Goal: Task Accomplishment & Management: Complete application form

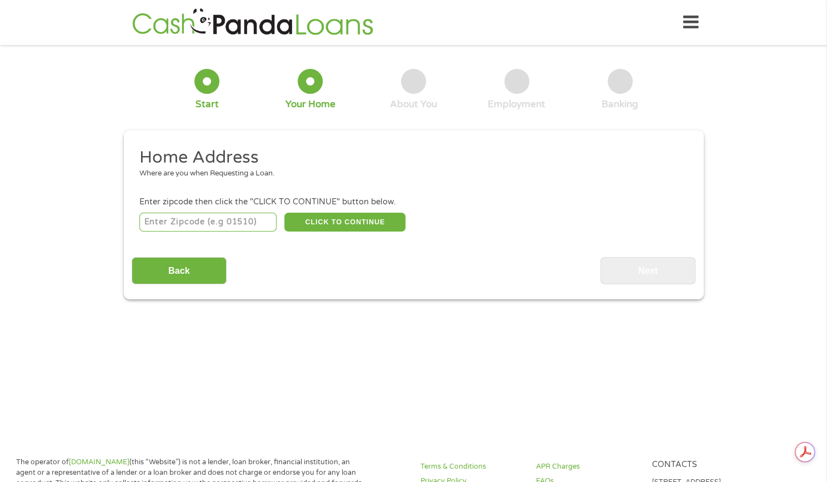
click at [223, 217] on input "number" at bounding box center [207, 222] width 137 height 19
type input "76022"
select select "[US_STATE]"
click at [342, 222] on button "CLICK TO CONTINUE" at bounding box center [345, 222] width 121 height 19
type input "76022"
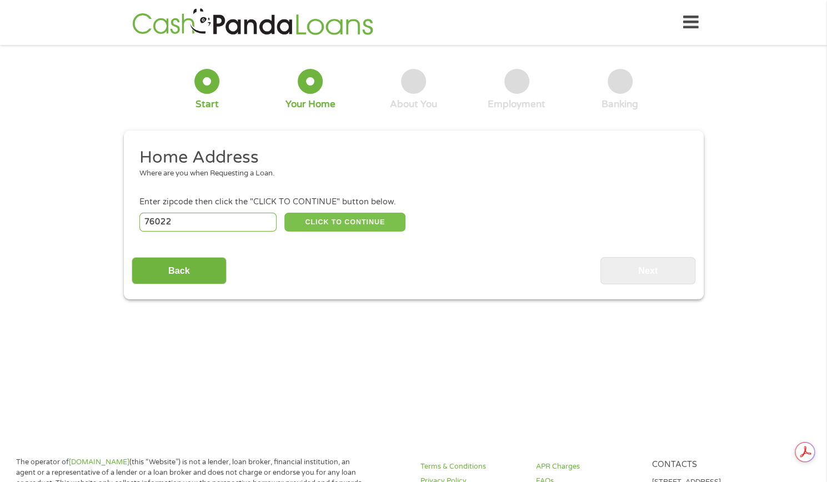
type input "[GEOGRAPHIC_DATA]"
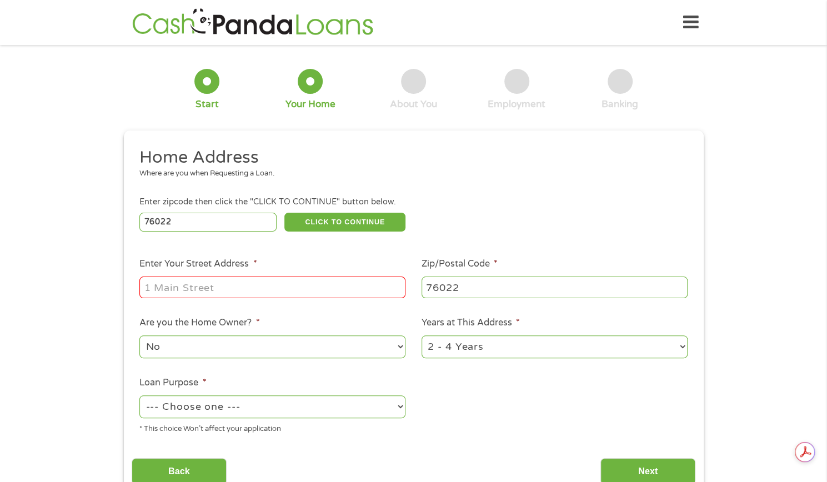
click at [275, 286] on input "Enter Your Street Address *" at bounding box center [272, 287] width 266 height 21
type input "[STREET_ADDRESS]"
click at [237, 355] on select "No Yes" at bounding box center [272, 347] width 266 height 23
click at [484, 347] on select "1 Year or less 1 - 2 Years 2 - 4 Years Over 4 Years" at bounding box center [555, 347] width 266 height 23
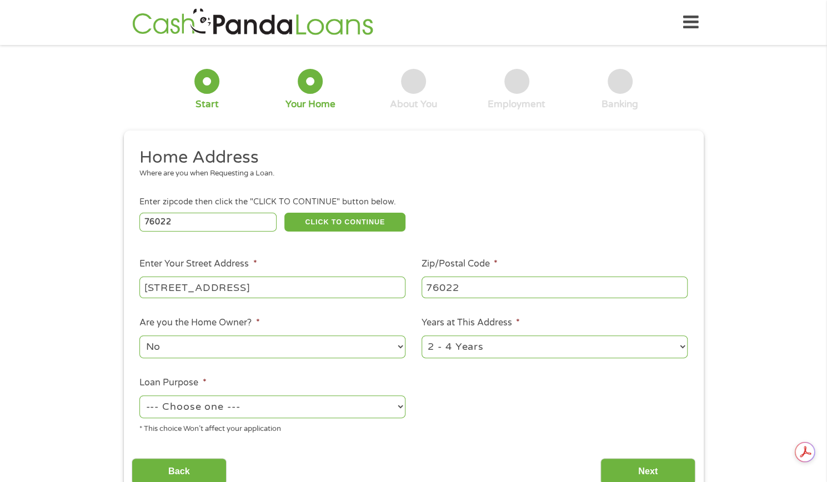
select select "60months"
click at [422, 336] on select "1 Year or less 1 - 2 Years 2 - 4 Years Over 4 Years" at bounding box center [555, 347] width 266 height 23
click at [260, 410] on select "--- Choose one --- Pay Bills Debt Consolidation Home Improvement Major Purchase…" at bounding box center [272, 407] width 266 height 23
select select "other"
click at [139, 396] on select "--- Choose one --- Pay Bills Debt Consolidation Home Improvement Major Purchase…" at bounding box center [272, 407] width 266 height 23
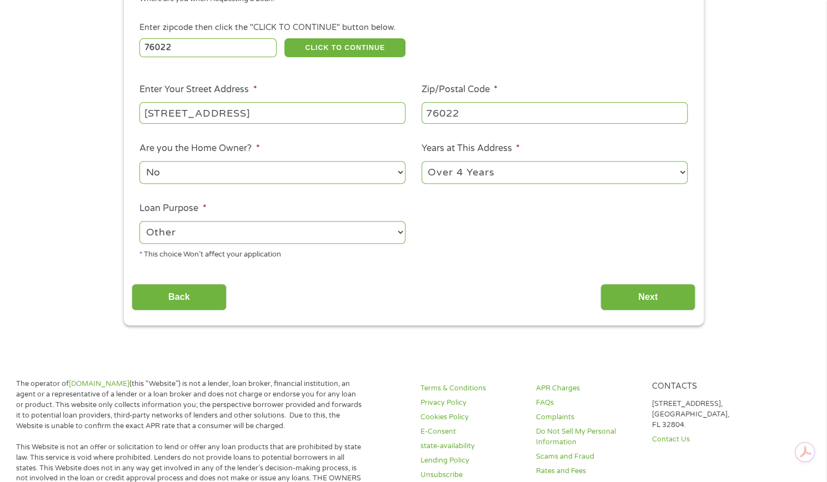
scroll to position [178, 0]
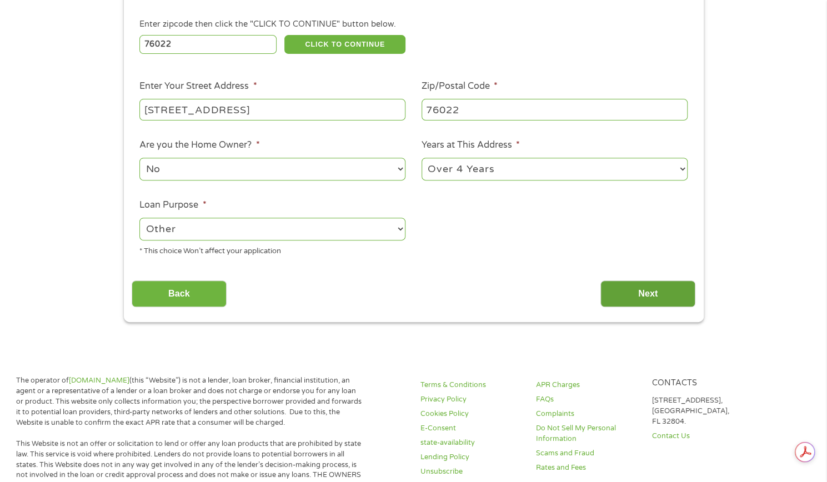
click at [647, 300] on input "Next" at bounding box center [648, 294] width 95 height 27
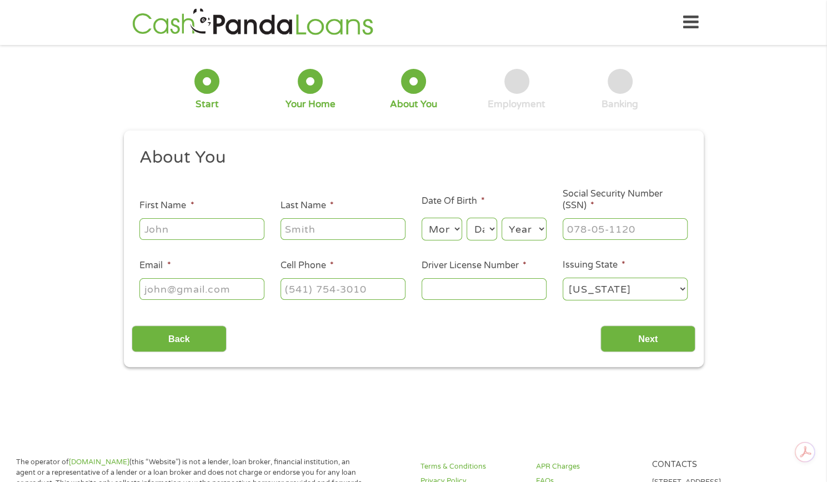
scroll to position [0, 0]
click at [199, 231] on input "First Name *" at bounding box center [201, 228] width 125 height 21
type input "[PERSON_NAME]"
type input "[EMAIL_ADDRESS][DOMAIN_NAME]"
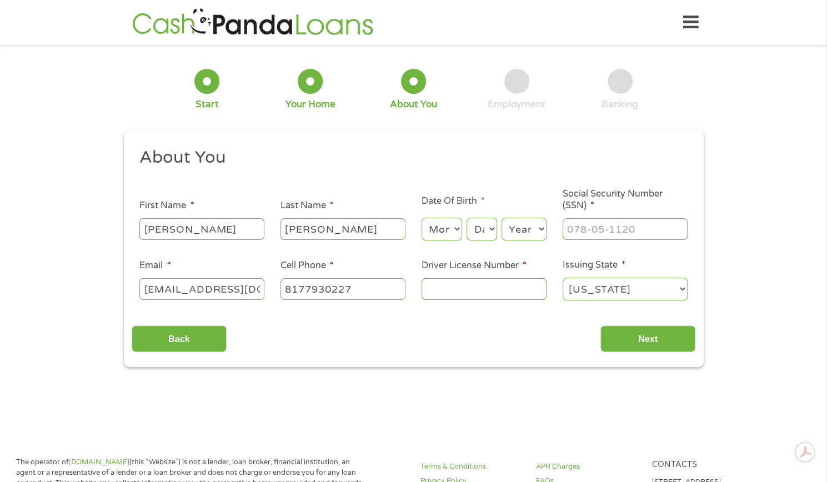
type input "[PHONE_NUMBER]"
click at [452, 228] on select "Month 1 2 3 4 5 6 7 8 9 10 11 12" at bounding box center [442, 229] width 41 height 23
select select "7"
click at [422, 218] on select "Month 1 2 3 4 5 6 7 8 9 10 11 12" at bounding box center [442, 229] width 41 height 23
click at [478, 231] on select "Day 1 2 3 4 5 6 7 8 9 10 11 12 13 14 15 16 17 18 19 20 21 22 23 24 25 26 27 28 …" at bounding box center [482, 229] width 30 height 23
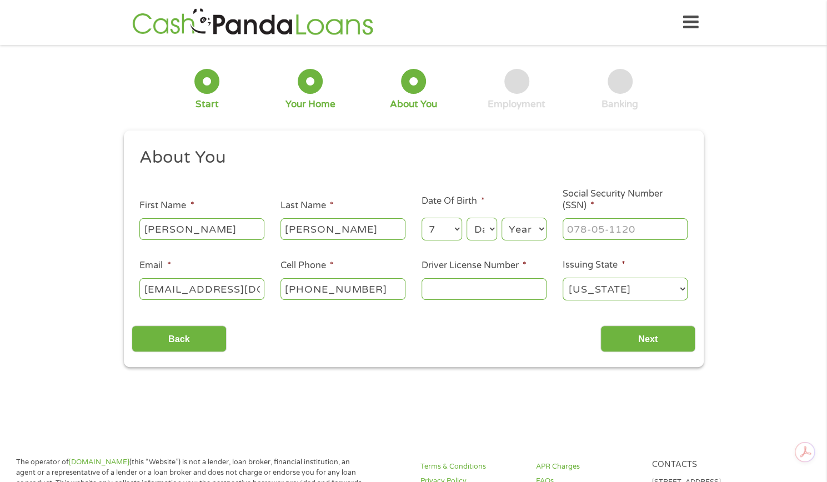
select select "17"
click at [467, 218] on select "Day 1 2 3 4 5 6 7 8 9 10 11 12 13 14 15 16 17 18 19 20 21 22 23 24 25 26 27 28 …" at bounding box center [482, 229] width 30 height 23
click at [525, 222] on select "Year [DATE] 2006 2005 2004 2003 2002 2001 2000 1999 1998 1997 1996 1995 1994 19…" at bounding box center [524, 229] width 45 height 23
select select "1974"
click at [502, 218] on select "Year [DATE] 2006 2005 2004 2003 2002 2001 2000 1999 1998 1997 1996 1995 1994 19…" at bounding box center [524, 229] width 45 height 23
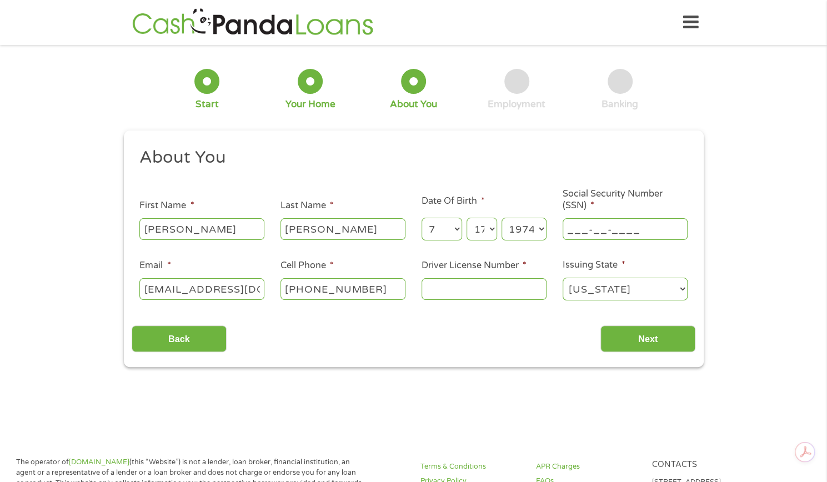
click at [612, 226] on input "___-__-____" at bounding box center [625, 228] width 125 height 21
type input "358-58-7031"
click at [473, 290] on input "Driver License Number *" at bounding box center [484, 288] width 125 height 21
click at [491, 294] on input "Driver License Number *" at bounding box center [484, 288] width 125 height 21
type input "05537289"
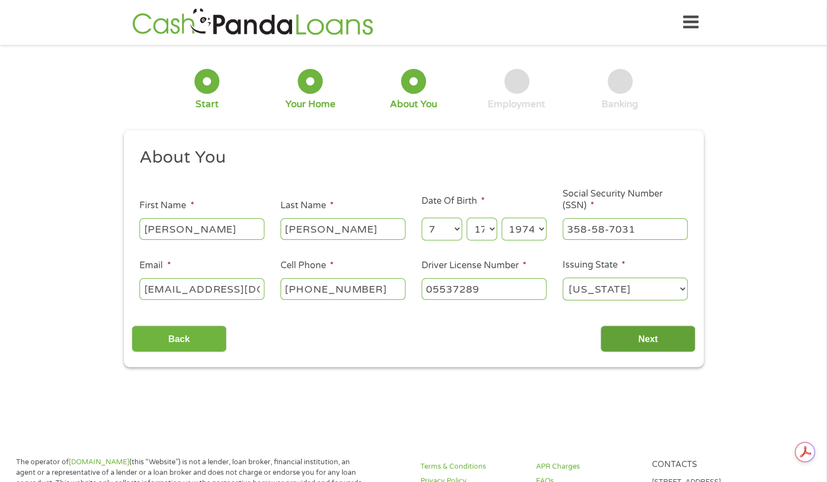
click at [633, 338] on input "Next" at bounding box center [648, 339] width 95 height 27
click at [635, 343] on input "Next" at bounding box center [648, 339] width 95 height 27
click at [640, 339] on input "Next" at bounding box center [648, 339] width 95 height 27
click at [488, 229] on select "Day 1 2 3 4 5 6 7 8 9 10 11 12 13 14 15 16 17 18 19 20 21 22 23 24 25 26 27 28 …" at bounding box center [482, 229] width 30 height 23
click at [467, 218] on select "Day 1 2 3 4 5 6 7 8 9 10 11 12 13 14 15 16 17 18 19 20 21 22 23 24 25 26 27 28 …" at bounding box center [482, 229] width 30 height 23
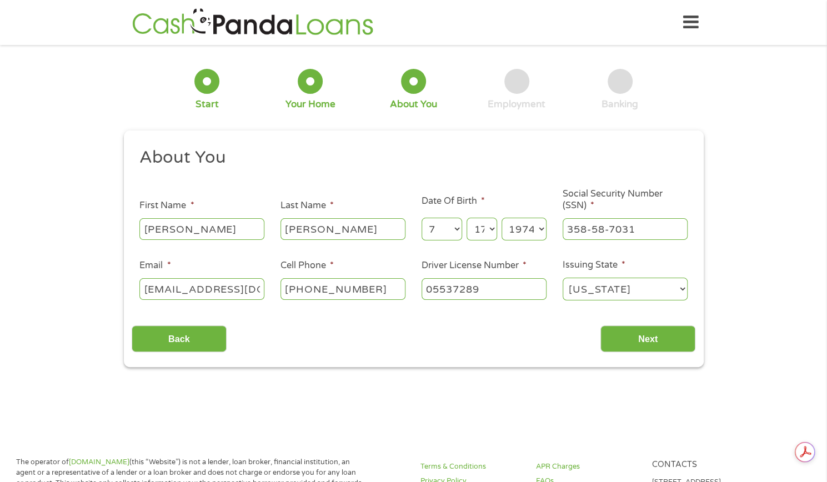
click at [626, 293] on select "[US_STATE] [US_STATE] [US_STATE] [US_STATE] [US_STATE] [US_STATE] [US_STATE] [U…" at bounding box center [625, 289] width 125 height 23
click at [628, 289] on select "[US_STATE] [US_STATE] [US_STATE] [US_STATE] [US_STATE] [US_STATE] [US_STATE] [U…" at bounding box center [625, 289] width 125 height 23
click at [633, 343] on input "Next" at bounding box center [648, 339] width 95 height 27
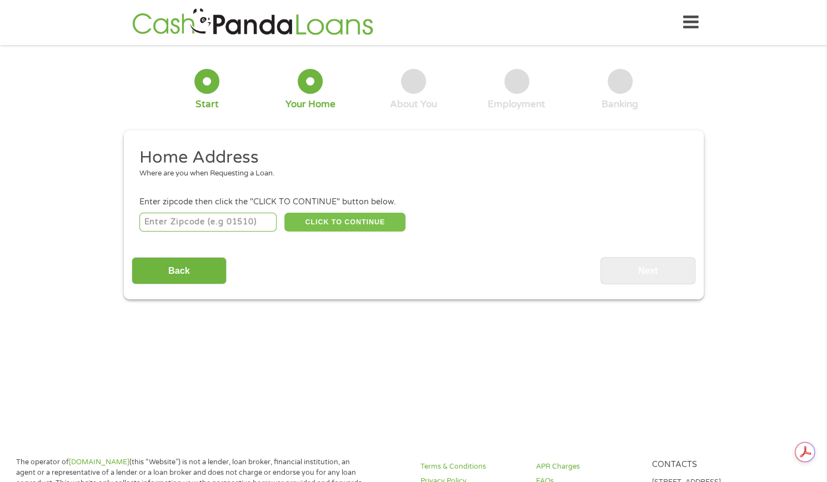
click at [331, 227] on button "CLICK TO CONTINUE" at bounding box center [345, 222] width 121 height 19
click at [217, 231] on div "Home Address Where are you when Requesting a Loan. Enter zipcode then click the…" at bounding box center [414, 216] width 564 height 138
click at [220, 234] on div "Home Address Where are you when Requesting a Loan. Enter zipcode then click the…" at bounding box center [414, 216] width 564 height 138
click at [213, 223] on input "number" at bounding box center [207, 222] width 137 height 19
type input "76022"
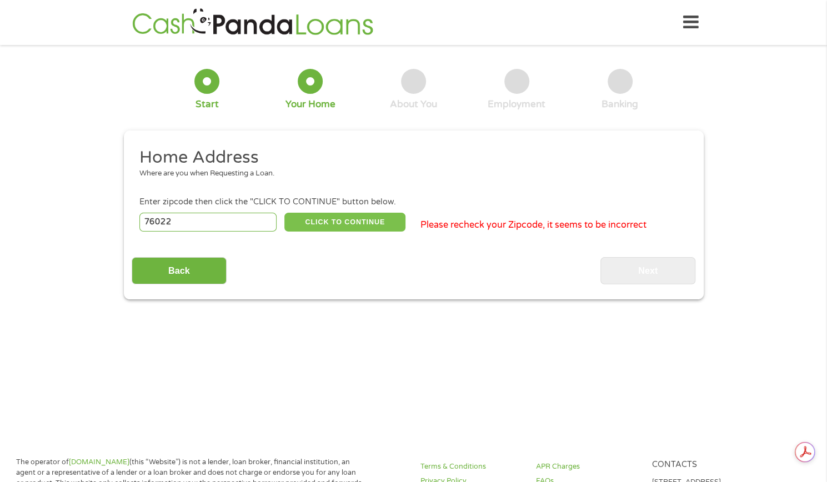
click at [356, 223] on button "CLICK TO CONTINUE" at bounding box center [345, 222] width 121 height 19
type input "76022"
type input "[GEOGRAPHIC_DATA]"
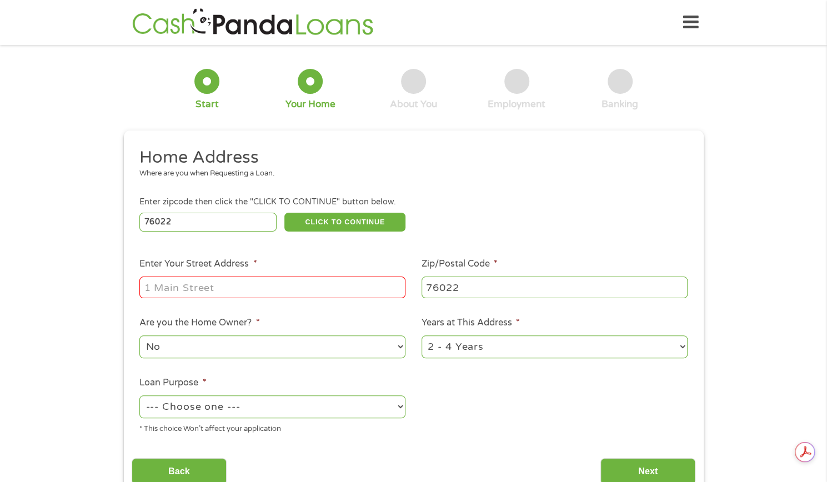
click at [272, 282] on input "Enter Your Street Address *" at bounding box center [272, 287] width 266 height 21
type input "[STREET_ADDRESS]"
click at [239, 343] on select "No Yes" at bounding box center [272, 347] width 266 height 23
click at [479, 342] on select "1 Year or less 1 - 2 Years 2 - 4 Years Over 4 Years" at bounding box center [555, 347] width 266 height 23
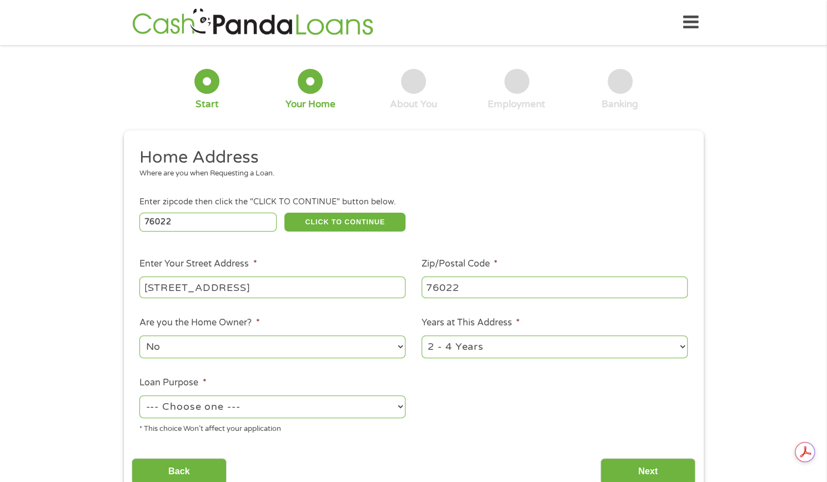
select select "60months"
click at [422, 336] on select "1 Year or less 1 - 2 Years 2 - 4 Years Over 4 Years" at bounding box center [555, 347] width 266 height 23
click at [286, 417] on select "--- Choose one --- Pay Bills Debt Consolidation Home Improvement Major Purchase…" at bounding box center [272, 407] width 266 height 23
select select "other"
click at [139, 396] on select "--- Choose one --- Pay Bills Debt Consolidation Home Improvement Major Purchase…" at bounding box center [272, 407] width 266 height 23
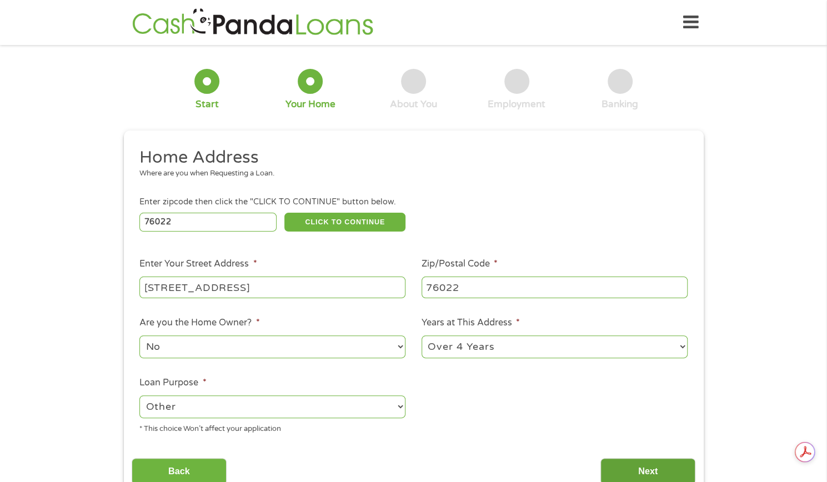
click at [631, 465] on input "Next" at bounding box center [648, 471] width 95 height 27
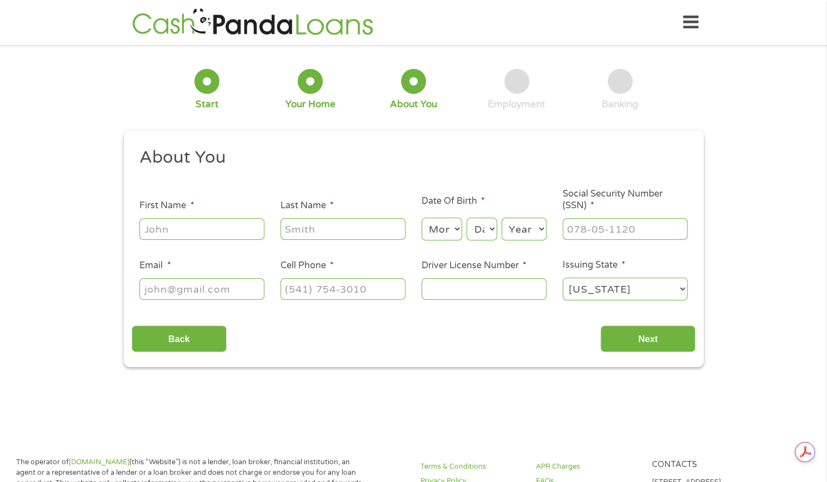
click at [221, 227] on input "First Name *" at bounding box center [201, 228] width 125 height 21
type input "[PERSON_NAME]"
type input "[EMAIL_ADDRESS][DOMAIN_NAME]"
type input "[PHONE_NUMBER]"
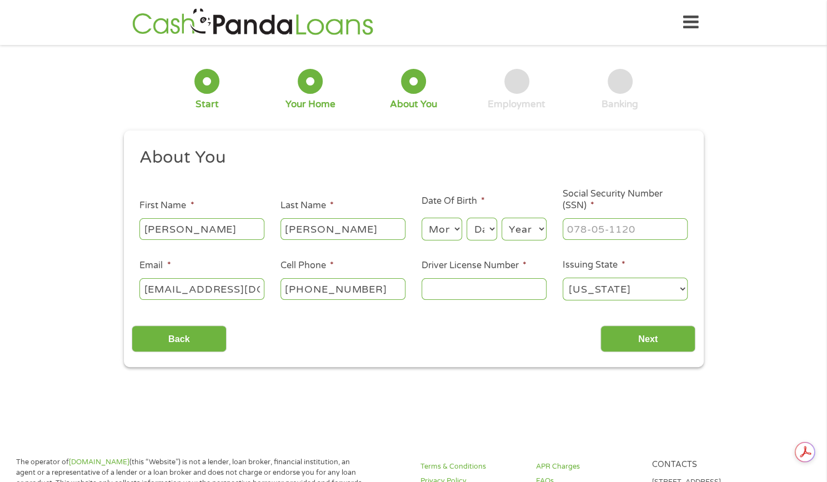
click at [433, 228] on select "Month 1 2 3 4 5 6 7 8 9 10 11 12" at bounding box center [442, 229] width 41 height 23
select select "7"
click at [422, 218] on select "Month 1 2 3 4 5 6 7 8 9 10 11 12" at bounding box center [442, 229] width 41 height 23
click at [483, 224] on select "Day 1 2 3 4 5 6 7 8 9 10 11 12 13 14 15 16 17 18 19 20 21 22 23 24 25 26 27 28 …" at bounding box center [482, 229] width 30 height 23
select select "17"
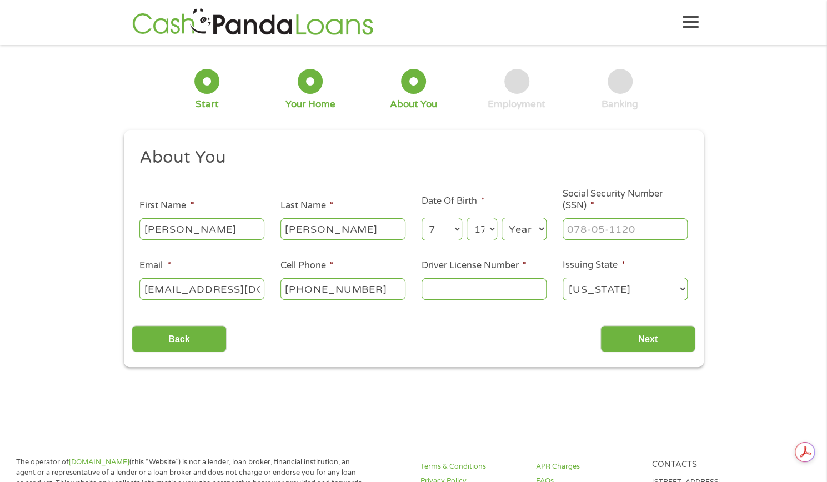
click at [467, 218] on select "Day 1 2 3 4 5 6 7 8 9 10 11 12 13 14 15 16 17 18 19 20 21 22 23 24 25 26 27 28 …" at bounding box center [482, 229] width 30 height 23
click at [526, 231] on select "Year [DATE] 2006 2005 2004 2003 2002 2001 2000 1999 1998 1997 1996 1995 1994 19…" at bounding box center [524, 229] width 45 height 23
select select "1974"
click at [502, 218] on select "Year [DATE] 2006 2005 2004 2003 2002 2001 2000 1999 1998 1997 1996 1995 1994 19…" at bounding box center [524, 229] width 45 height 23
click at [598, 228] on input "___-__-____" at bounding box center [625, 228] width 125 height 21
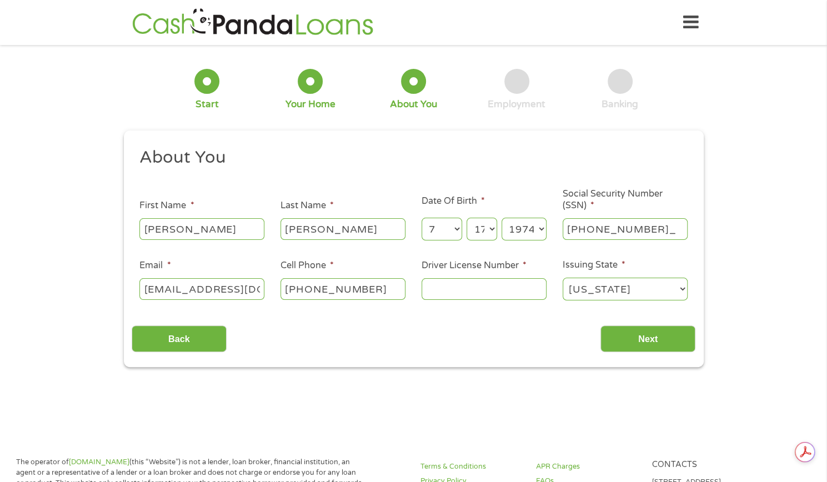
type input "358-58-7031"
click at [446, 294] on input "Driver License Number *" at bounding box center [484, 288] width 125 height 21
type input "05537289"
click at [635, 356] on div "This field is hidden when viewing the form gclid This field is hidden when view…" at bounding box center [414, 249] width 580 height 237
click at [637, 342] on input "Next" at bounding box center [648, 339] width 95 height 27
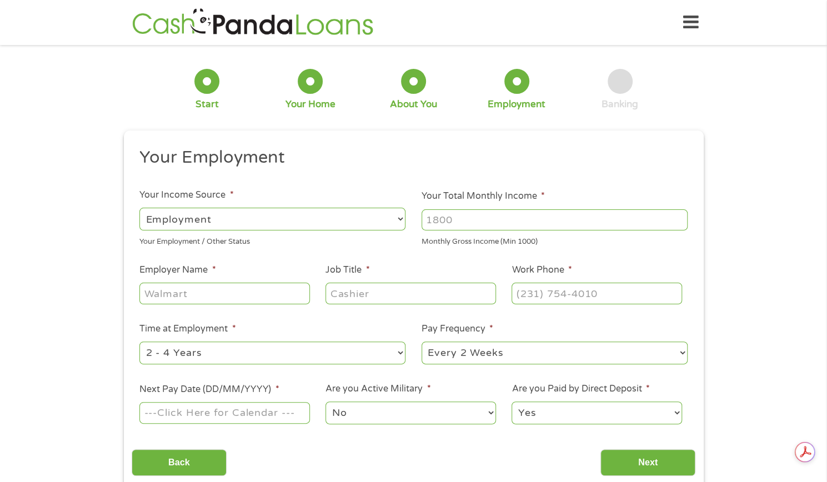
drag, startPoint x: 507, startPoint y: 213, endPoint x: 397, endPoint y: 212, distance: 110.6
click at [397, 212] on ul "Your Employment Your Income Source * --- Choose one --- Employment Self Employe…" at bounding box center [414, 291] width 564 height 288
type input "3100"
click at [216, 286] on input "Employer Name *" at bounding box center [224, 293] width 170 height 21
type input "everon"
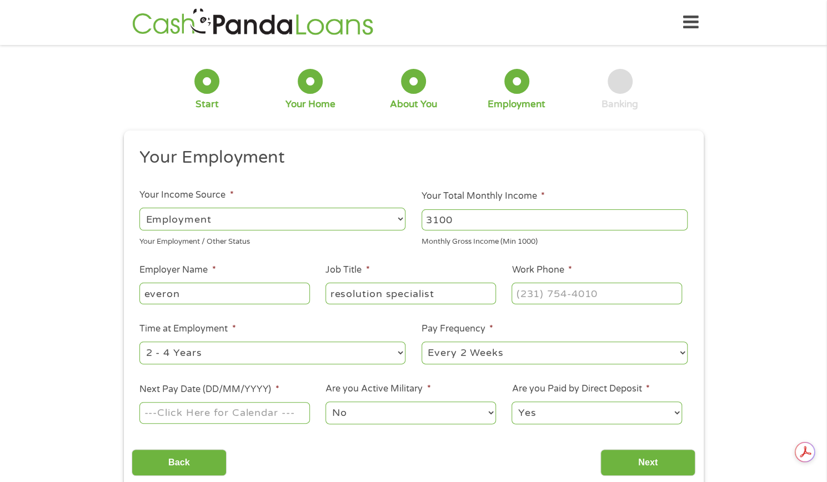
type input "resolution specialist"
type input "[PHONE_NUMBER]"
click at [237, 346] on select "--- Choose one --- 1 Year or less 1 - 2 Years 2 - 4 Years Over 4 Years" at bounding box center [272, 353] width 266 height 23
select select "60months"
click at [139, 342] on select "--- Choose one --- 1 Year or less 1 - 2 Years 2 - 4 Years Over 4 Years" at bounding box center [272, 353] width 266 height 23
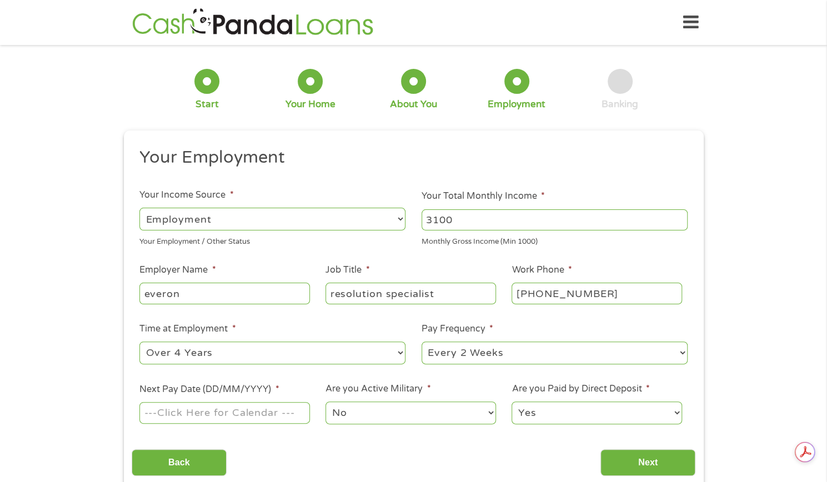
click at [263, 416] on input "Next Pay Date (DD/MM/YYYY) *" at bounding box center [224, 412] width 170 height 21
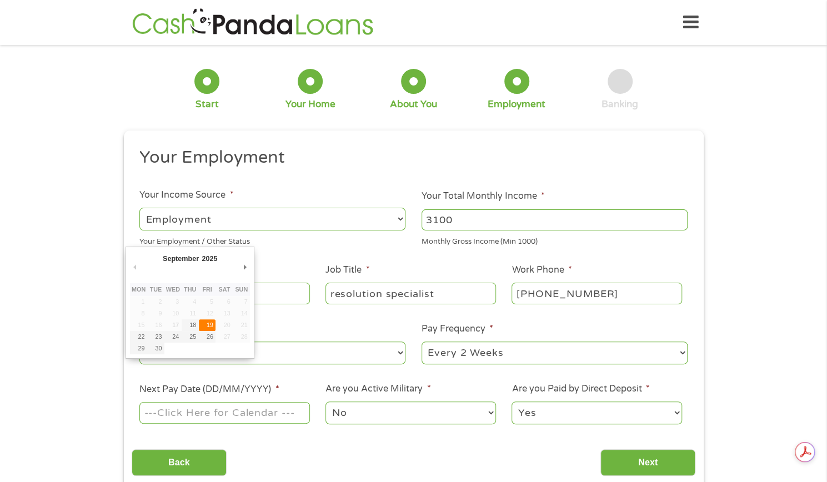
type input "19/09/2025"
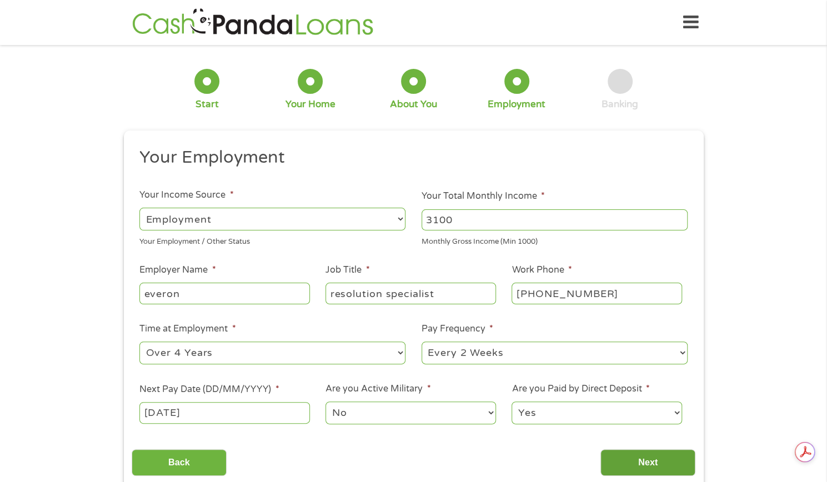
click at [640, 461] on input "Next" at bounding box center [648, 463] width 95 height 27
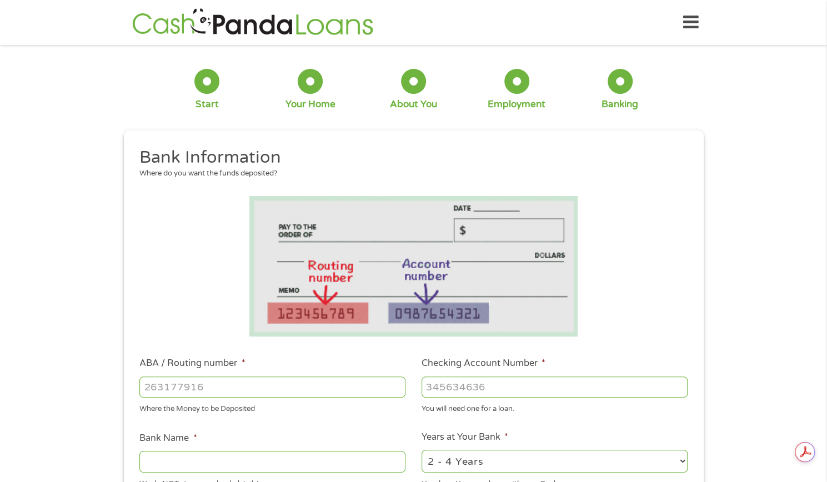
click at [328, 380] on input "ABA / Routing number *" at bounding box center [272, 387] width 266 height 21
type input "114000093"
type input "FROST BANK"
type input "114000093"
click at [515, 390] on input "Checking Account Number *" at bounding box center [555, 387] width 266 height 21
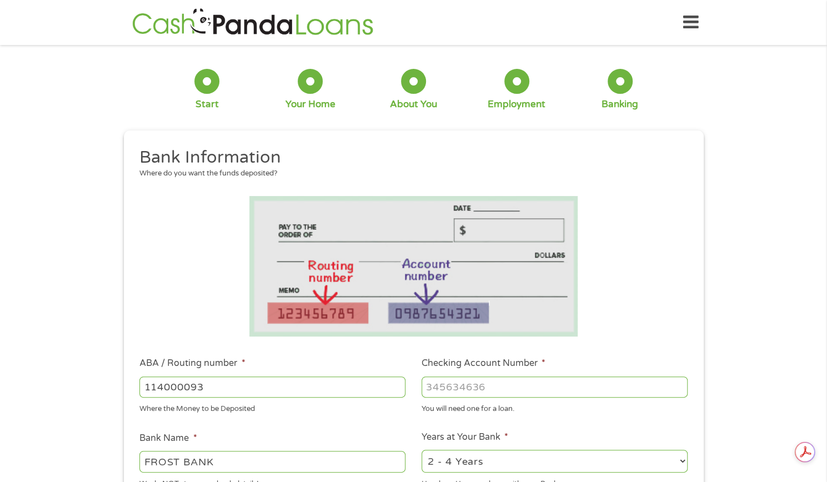
click at [547, 377] on input "Checking Account Number *" at bounding box center [555, 387] width 266 height 21
type input "609955909"
click at [591, 447] on li "Years at Your Bank * 2 - 4 Years 6 - 12 Months 1 - 2 Years Over 4 Years How lon…" at bounding box center [555, 460] width 282 height 59
click at [589, 453] on select "2 - 4 Years 6 - 12 Months 1 - 2 Years Over 4 Years" at bounding box center [555, 461] width 266 height 23
select select "60months"
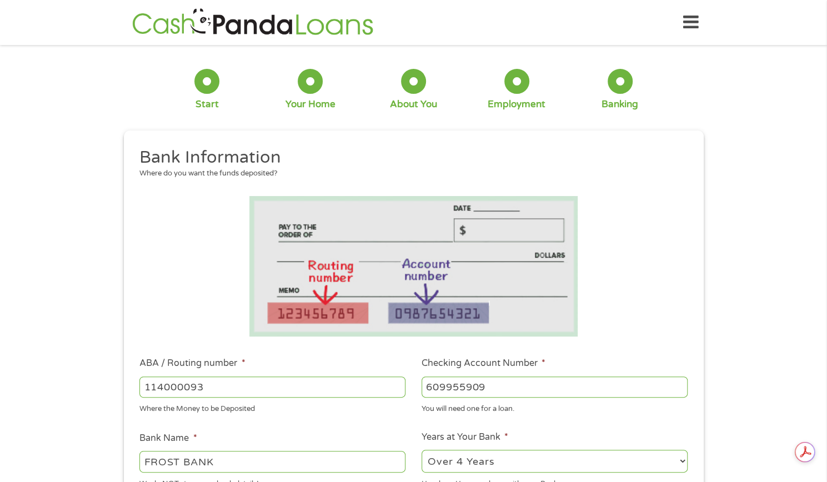
click at [422, 451] on select "2 - 4 Years 6 - 12 Months 1 - 2 Years Over 4 Years" at bounding box center [555, 461] width 266 height 23
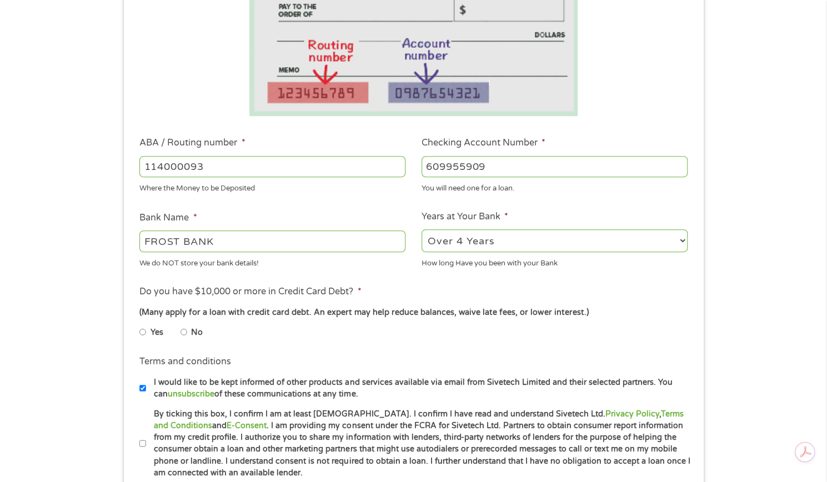
scroll to position [222, 0]
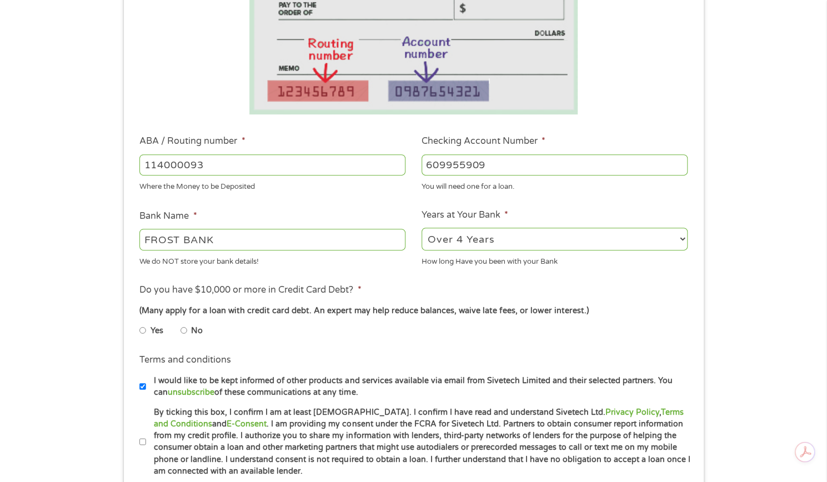
click at [180, 328] on li "Yes" at bounding box center [159, 331] width 41 height 22
click at [181, 332] on input "No" at bounding box center [184, 331] width 7 height 18
radio input "true"
click at [140, 386] on input "I would like to be kept informed of other products and services available via e…" at bounding box center [142, 387] width 7 height 18
checkbox input "false"
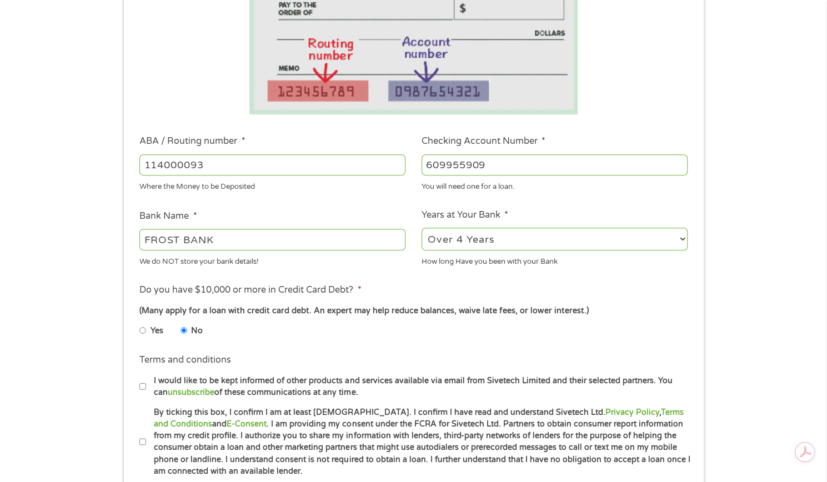
click at [139, 443] on li "Terms and conditions * By ticking this box, I confirm I am at least 18 years ol…" at bounding box center [414, 442] width 564 height 71
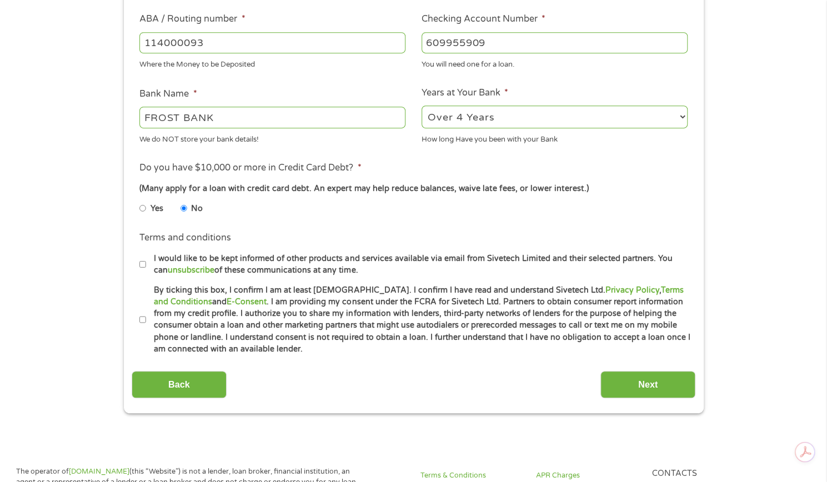
scroll to position [351, 0]
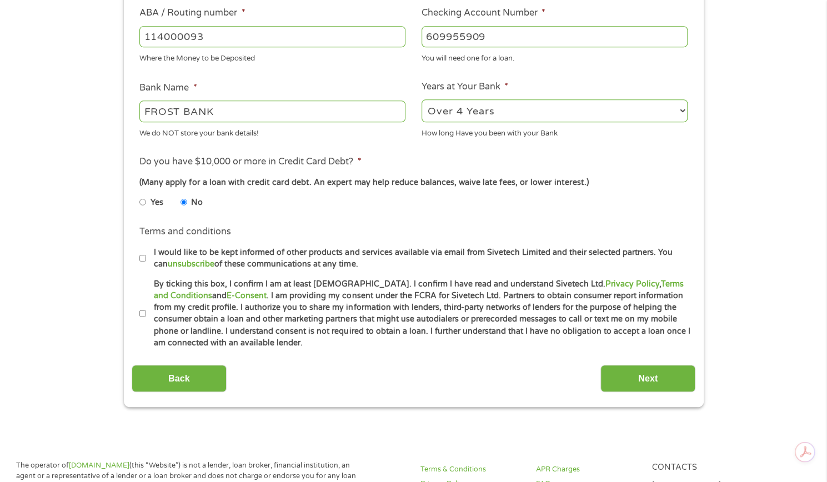
click at [149, 310] on label "By ticking this box, I confirm I am at least 18 years old. I confirm I have rea…" at bounding box center [418, 313] width 545 height 71
click at [146, 310] on input "By ticking this box, I confirm I am at least 18 years old. I confirm I have rea…" at bounding box center [142, 314] width 7 height 18
checkbox input "true"
click at [653, 375] on input "Next" at bounding box center [648, 378] width 95 height 27
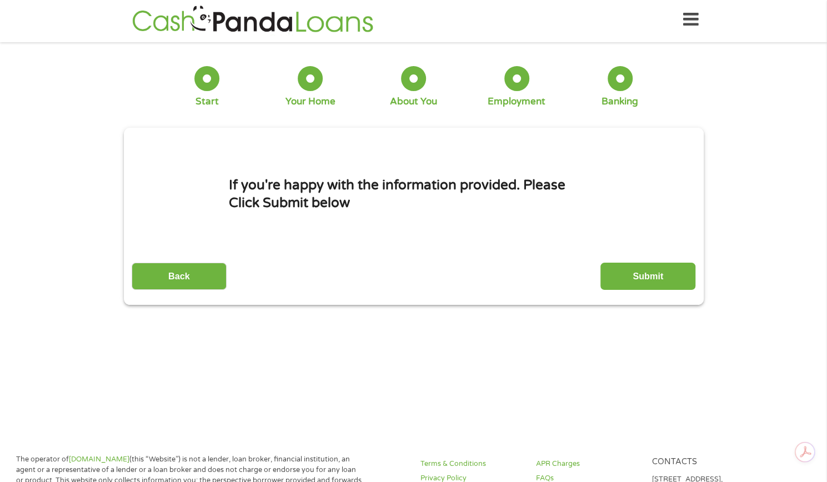
scroll to position [0, 0]
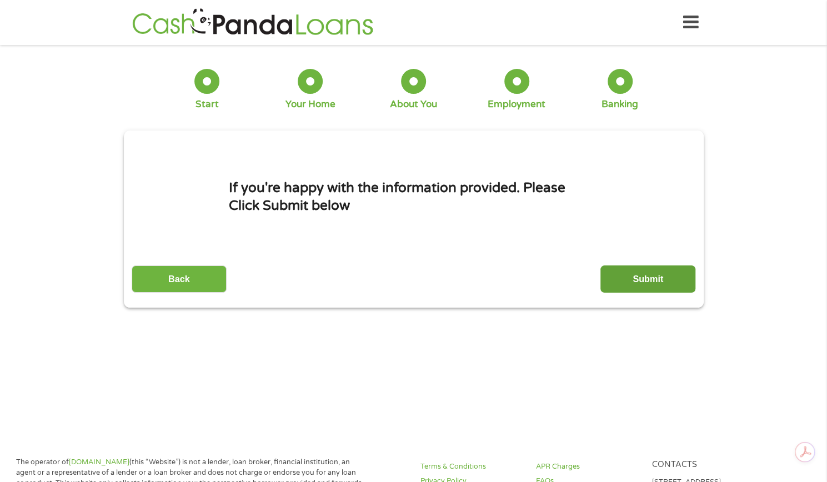
click at [636, 291] on input "Submit" at bounding box center [648, 279] width 95 height 27
